Goal: Entertainment & Leisure: Consume media (video, audio)

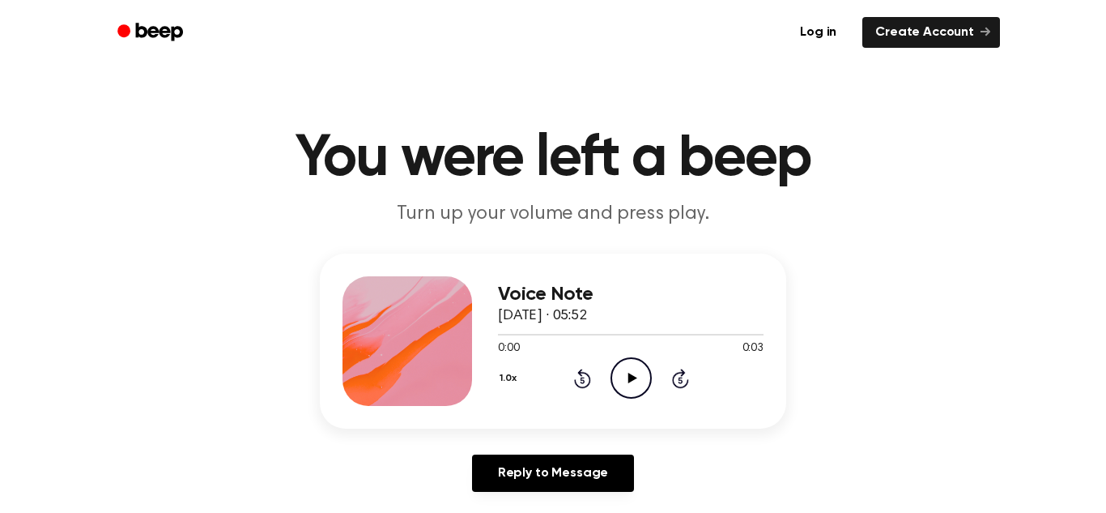
click at [634, 371] on icon "Play Audio" at bounding box center [631, 377] width 41 height 41
click at [625, 368] on icon "Play Audio" at bounding box center [631, 377] width 41 height 41
click at [628, 369] on icon "Play Audio" at bounding box center [631, 377] width 41 height 41
click at [638, 376] on icon "Play Audio" at bounding box center [631, 377] width 41 height 41
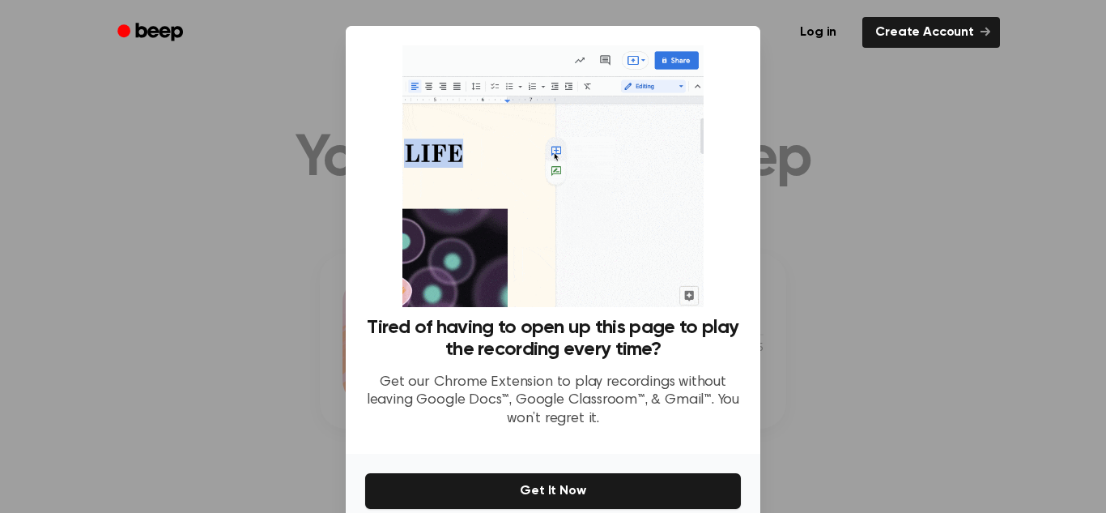
scroll to position [77, 0]
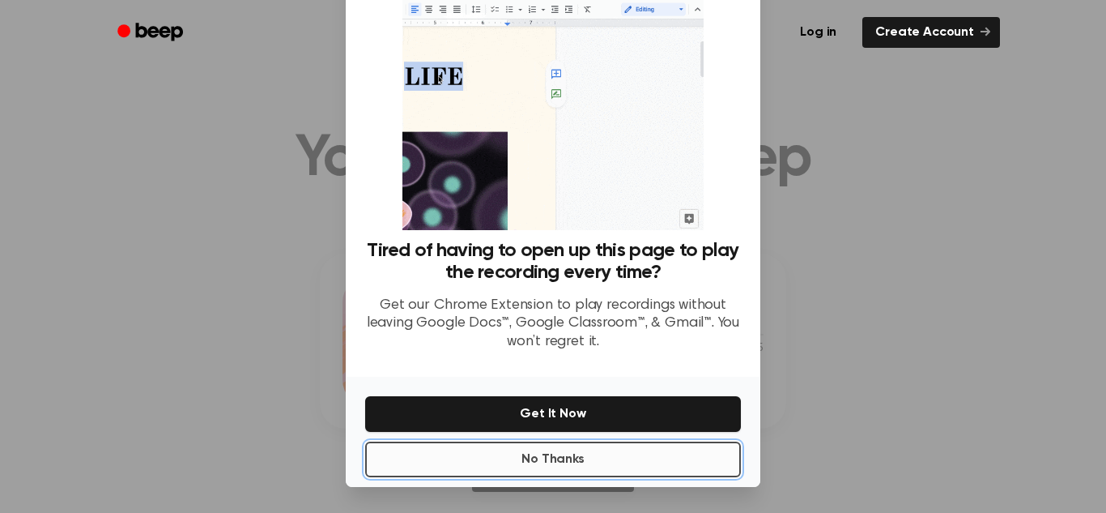
click at [629, 446] on button "No Thanks" at bounding box center [553, 459] width 376 height 36
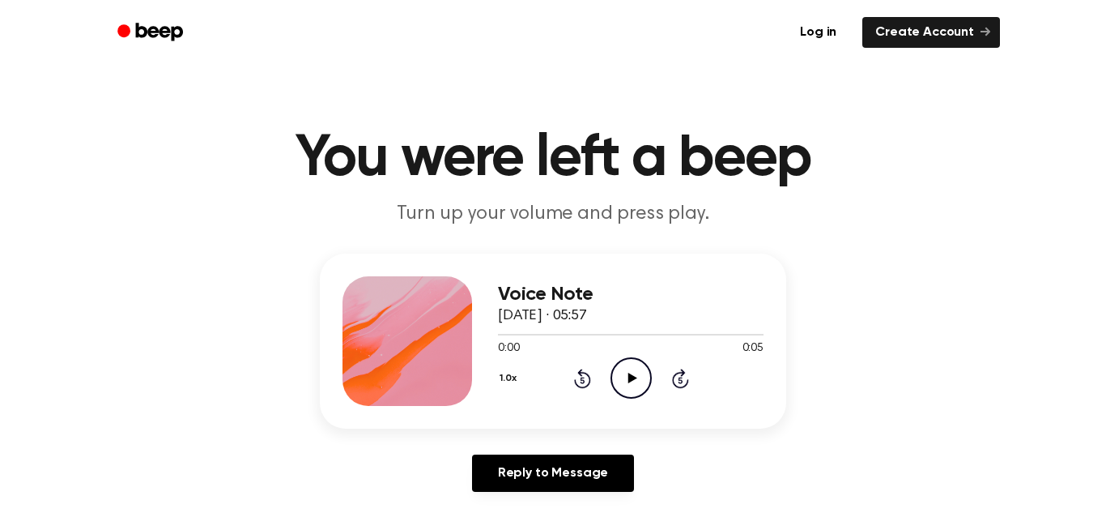
click at [630, 387] on icon "Play Audio" at bounding box center [631, 377] width 41 height 41
